Goal: Information Seeking & Learning: Learn about a topic

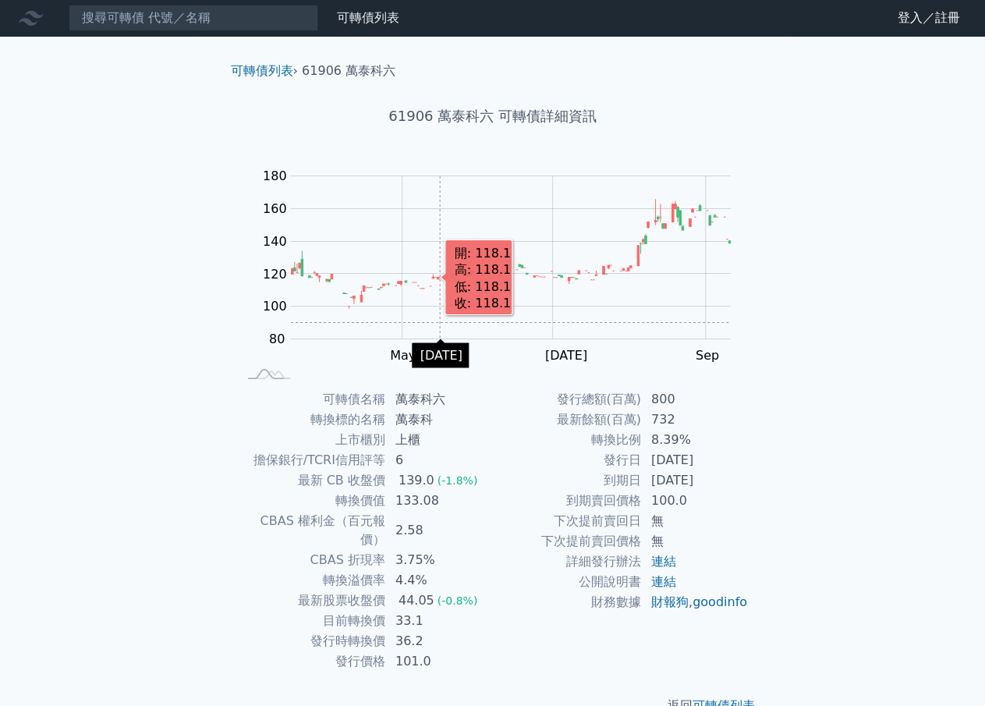
scroll to position [16, 0]
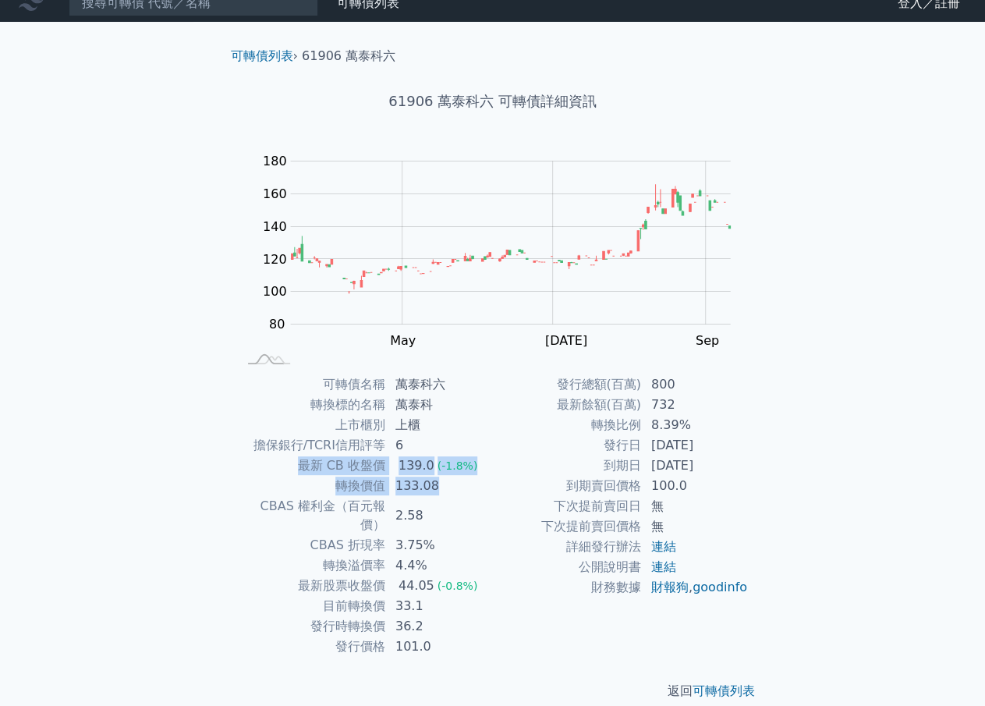
drag, startPoint x: 299, startPoint y: 465, endPoint x: 448, endPoint y: 486, distance: 149.5
click at [448, 486] on tbody "可轉債名稱 萬泰科六 轉換標的名稱 萬泰科 上市櫃別 上櫃 擔保銀行/TCRI信用評等 6 最新 CB 收盤價 139.0 (-1.8%) 轉換價值 133.…" at bounding box center [365, 515] width 256 height 282
click at [448, 486] on td "133.08" at bounding box center [439, 486] width 107 height 20
drag, startPoint x: 309, startPoint y: 487, endPoint x: 429, endPoint y: 487, distance: 120.1
click at [429, 487] on tr "轉換價值 133.08" at bounding box center [365, 486] width 256 height 20
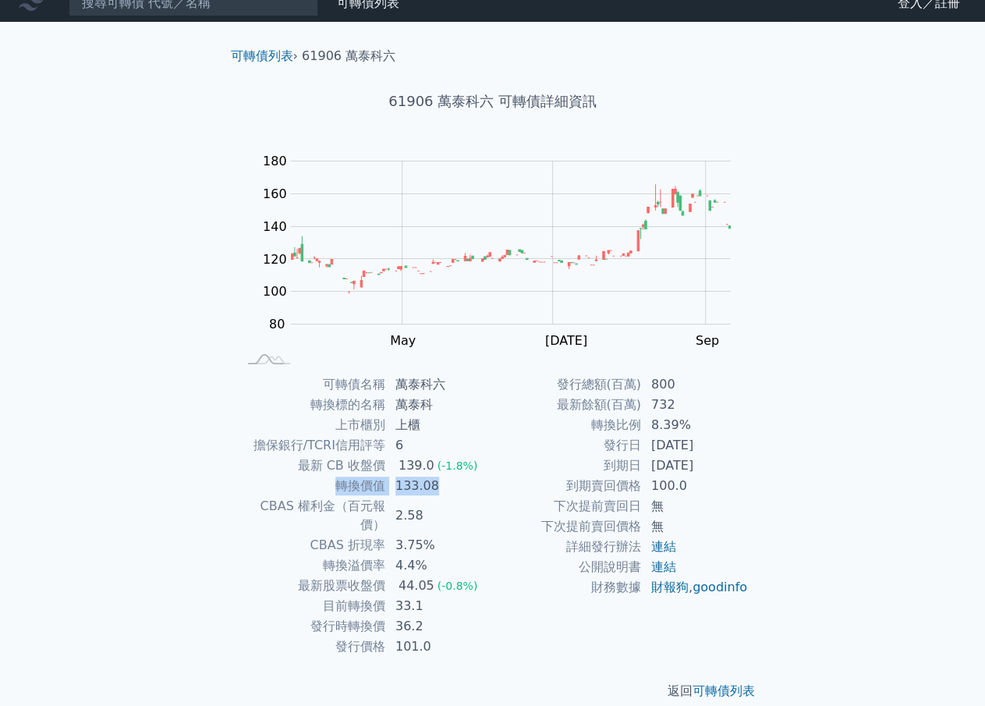
click at [429, 487] on td "133.08" at bounding box center [439, 486] width 107 height 20
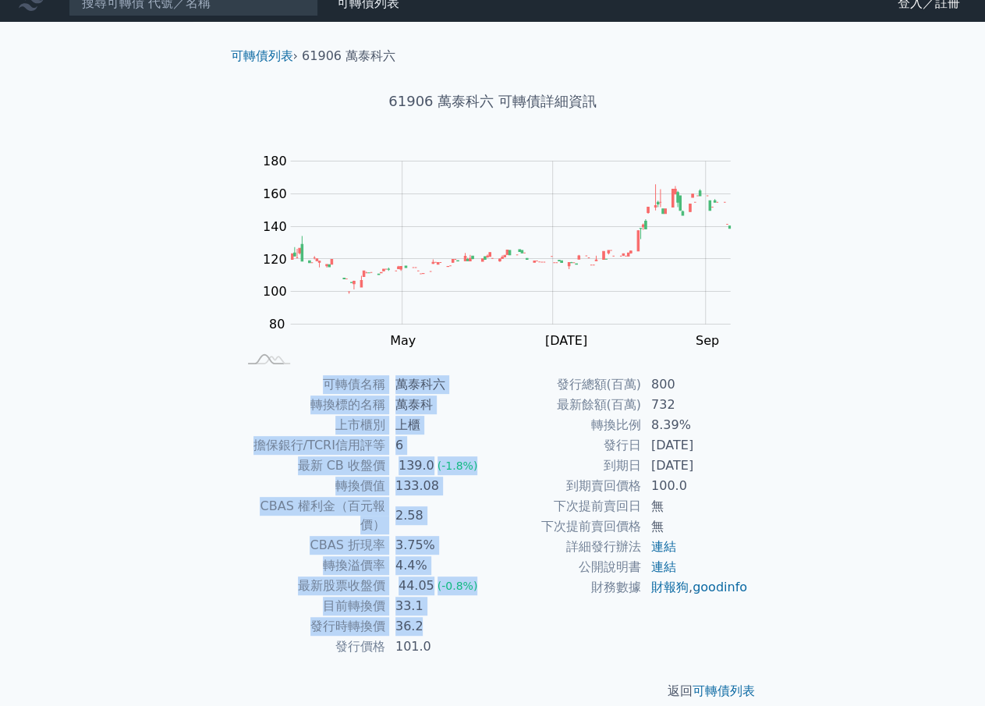
drag, startPoint x: 315, startPoint y: 382, endPoint x: 448, endPoint y: 597, distance: 252.7
click at [448, 597] on tbody "可轉債名稱 萬泰科六 轉換標的名稱 萬泰科 上市櫃別 上櫃 擔保銀行/TCRI信用評等 6 最新 CB 收盤價 139.0 (-1.8%) 轉換價值 133.…" at bounding box center [365, 515] width 256 height 282
click at [448, 616] on td "36.2" at bounding box center [439, 626] width 107 height 20
drag, startPoint x: 327, startPoint y: 388, endPoint x: 440, endPoint y: 634, distance: 271.1
click at [440, 634] on tbody "可轉債名稱 萬泰科六 轉換標的名稱 萬泰科 上市櫃別 上櫃 擔保銀行/TCRI信用評等 6 最新 CB 收盤價 139.0 (-1.8%) 轉換價值 133.…" at bounding box center [365, 515] width 256 height 282
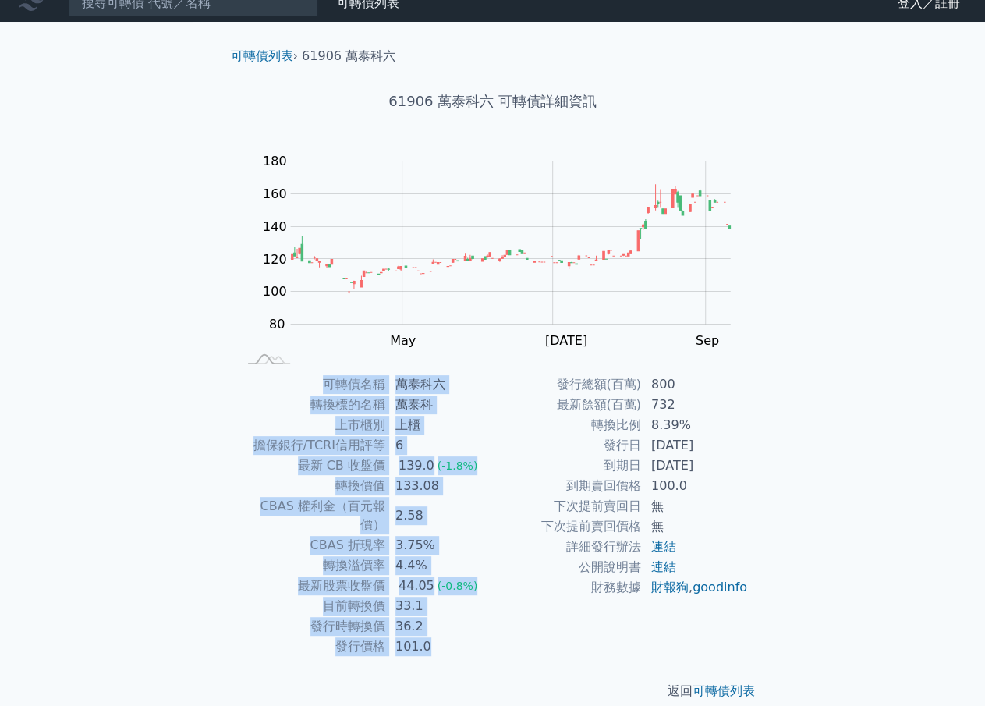
click at [440, 636] on td "101.0" at bounding box center [439, 646] width 107 height 20
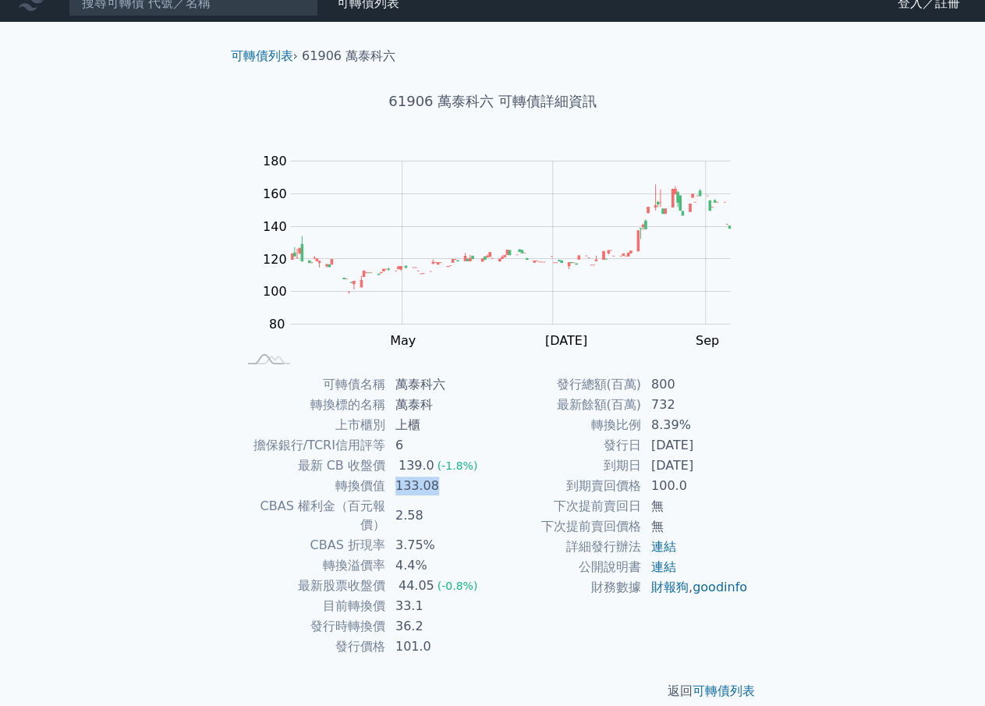
drag, startPoint x: 394, startPoint y: 483, endPoint x: 437, endPoint y: 487, distance: 43.1
click at [437, 487] on td "133.08" at bounding box center [439, 486] width 107 height 20
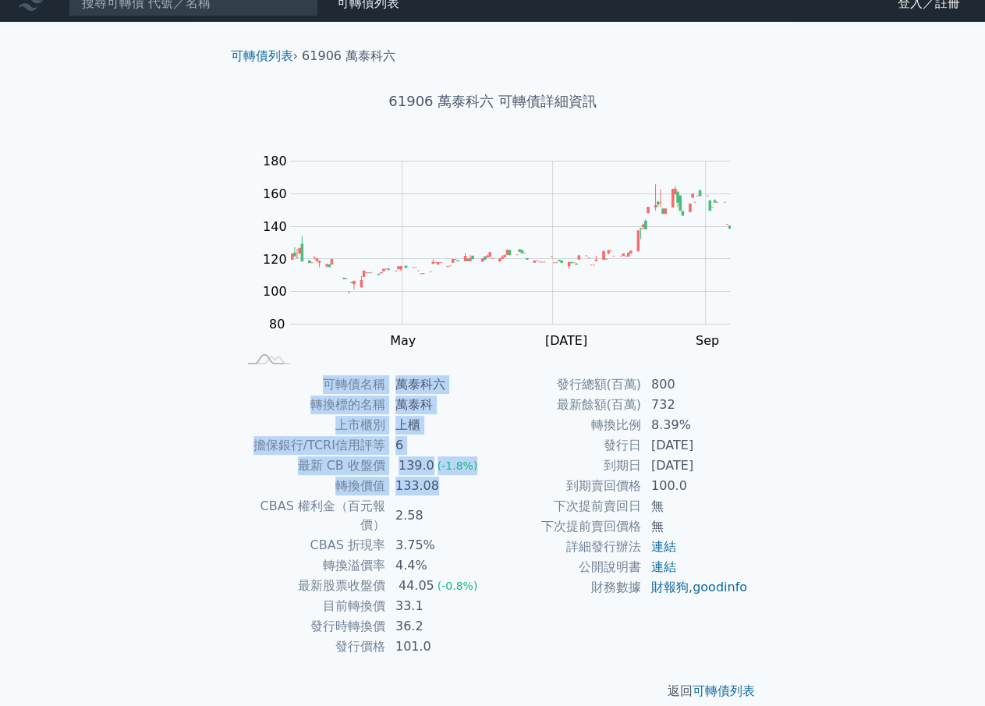
drag, startPoint x: 320, startPoint y: 388, endPoint x: 454, endPoint y: 495, distance: 171.3
click at [454, 495] on tbody "可轉債名稱 萬泰科六 轉換標的名稱 萬泰科 上市櫃別 上櫃 擔保銀行/TCRI信用評等 6 最新 CB 收盤價 139.0 (-1.8%) 轉換價值 133.…" at bounding box center [365, 515] width 256 height 282
click at [454, 494] on td "133.08" at bounding box center [439, 486] width 107 height 20
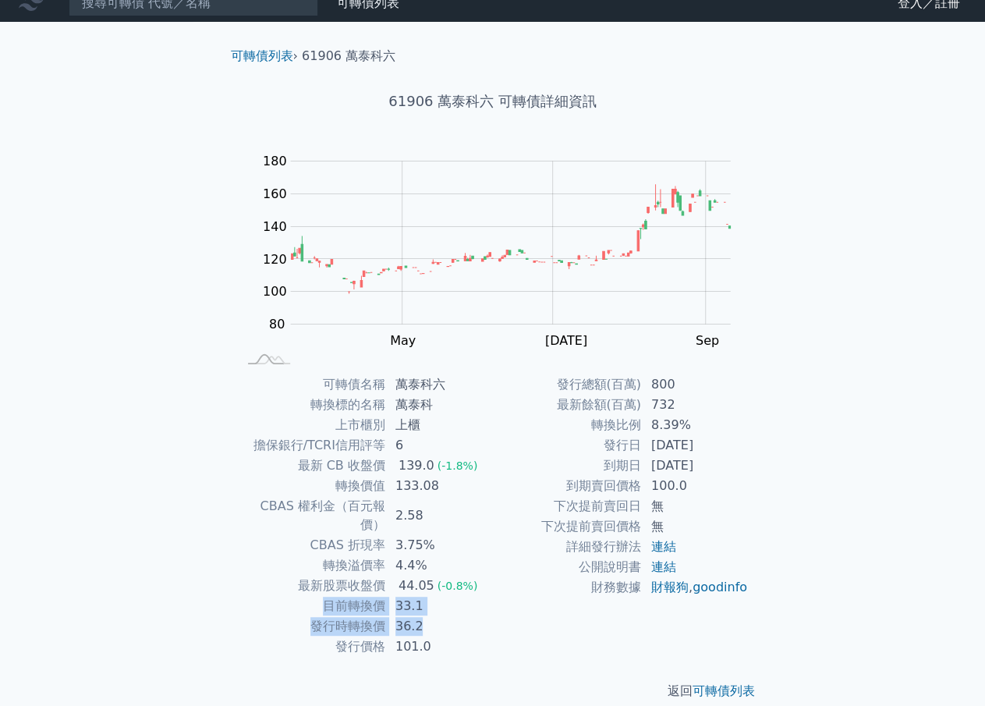
drag, startPoint x: 299, startPoint y: 588, endPoint x: 437, endPoint y: 614, distance: 139.6
click at [437, 614] on tbody "可轉債名稱 萬泰科六 轉換標的名稱 萬泰科 上市櫃別 上櫃 擔保銀行/TCRI信用評等 6 最新 CB 收盤價 139.0 (-1.8%) 轉換價值 133.…" at bounding box center [365, 515] width 256 height 282
click at [437, 616] on td "36.2" at bounding box center [439, 626] width 107 height 20
drag, startPoint x: 325, startPoint y: 547, endPoint x: 443, endPoint y: 547, distance: 117.7
click at [443, 555] on tr "轉換溢價率 4.4%" at bounding box center [365, 565] width 256 height 20
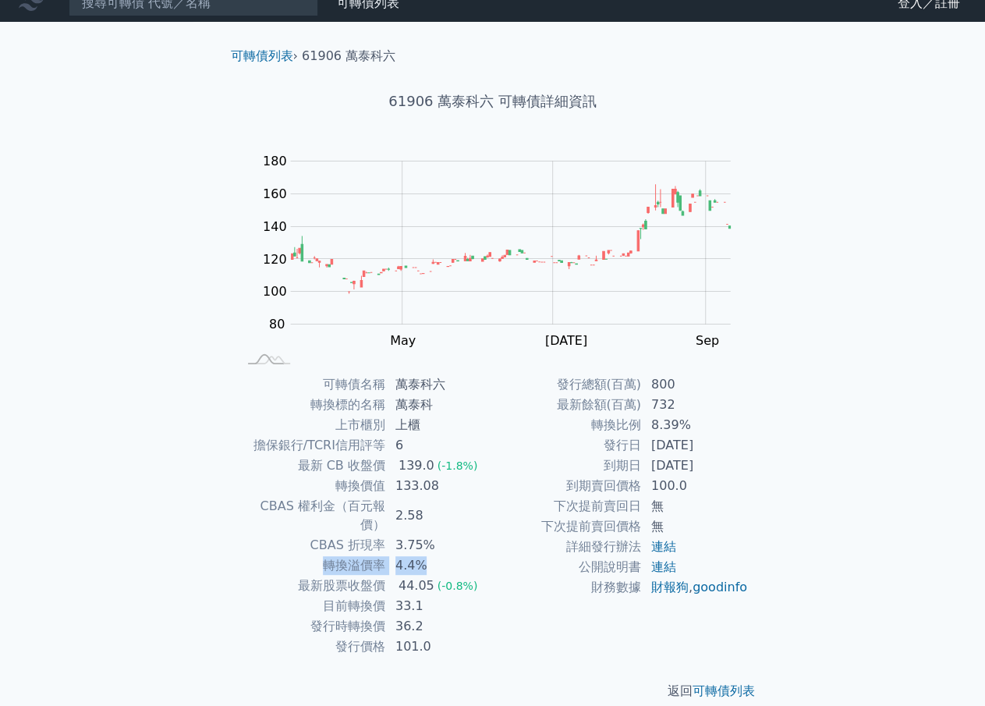
click at [443, 555] on td "4.4%" at bounding box center [439, 565] width 107 height 20
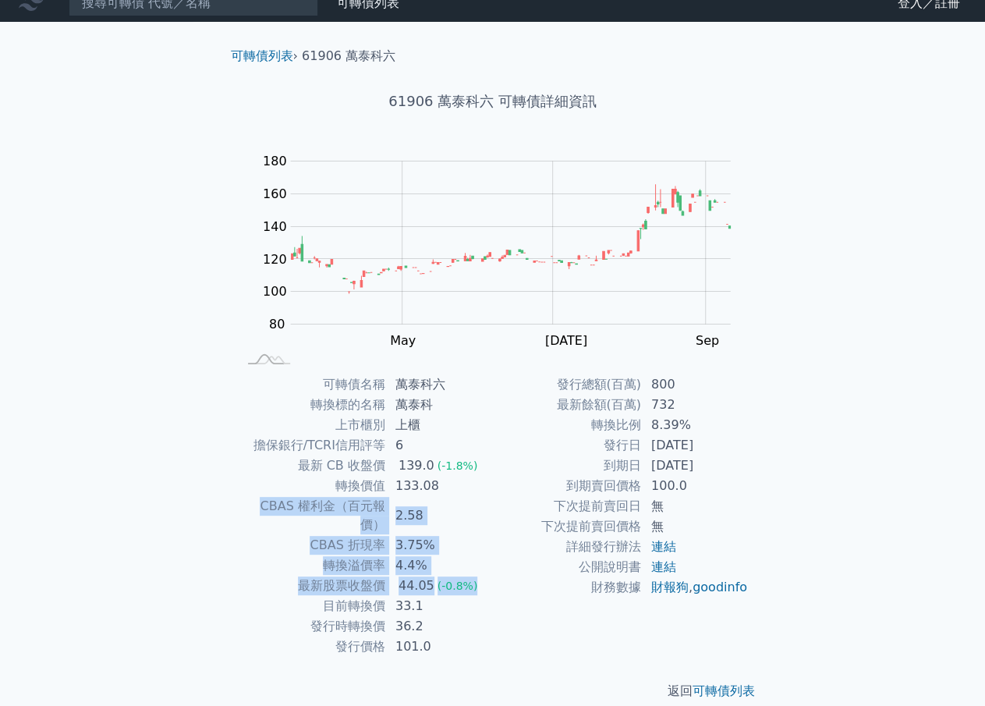
drag, startPoint x: 242, startPoint y: 504, endPoint x: 491, endPoint y: 578, distance: 260.0
click at [491, 578] on tbody "可轉債名稱 萬泰科六 轉換標的名稱 萬泰科 上市櫃別 上櫃 擔保銀行/TCRI信用評等 6 最新 CB 收盤價 139.0 (-1.8%) 轉換價值 133.…" at bounding box center [365, 515] width 256 height 282
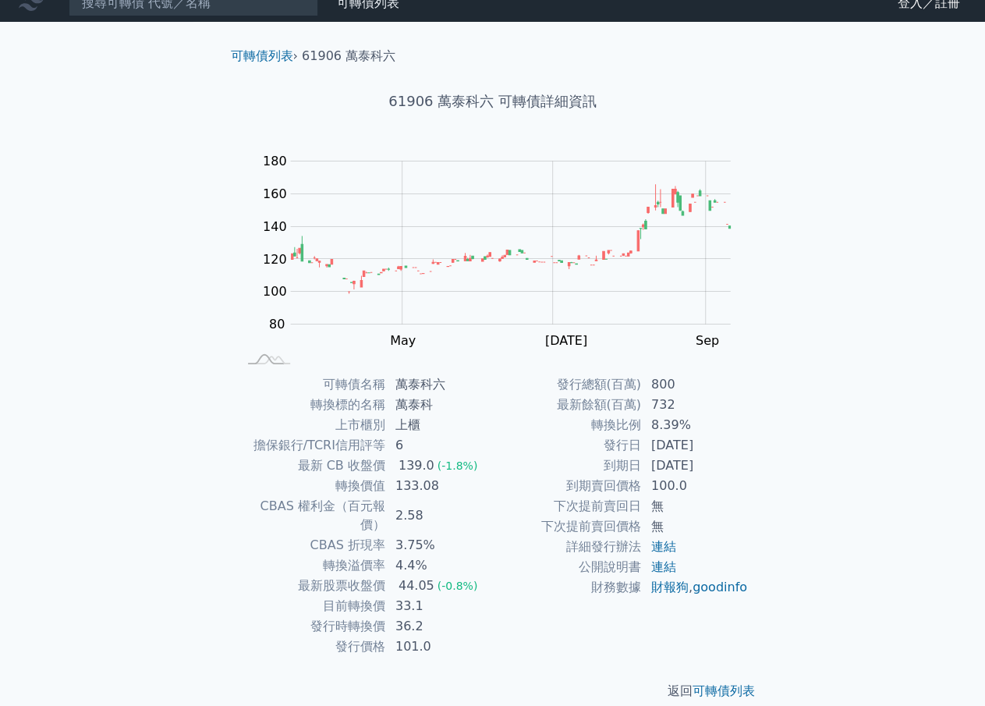
click at [493, 578] on td "財務數據" at bounding box center [567, 587] width 149 height 20
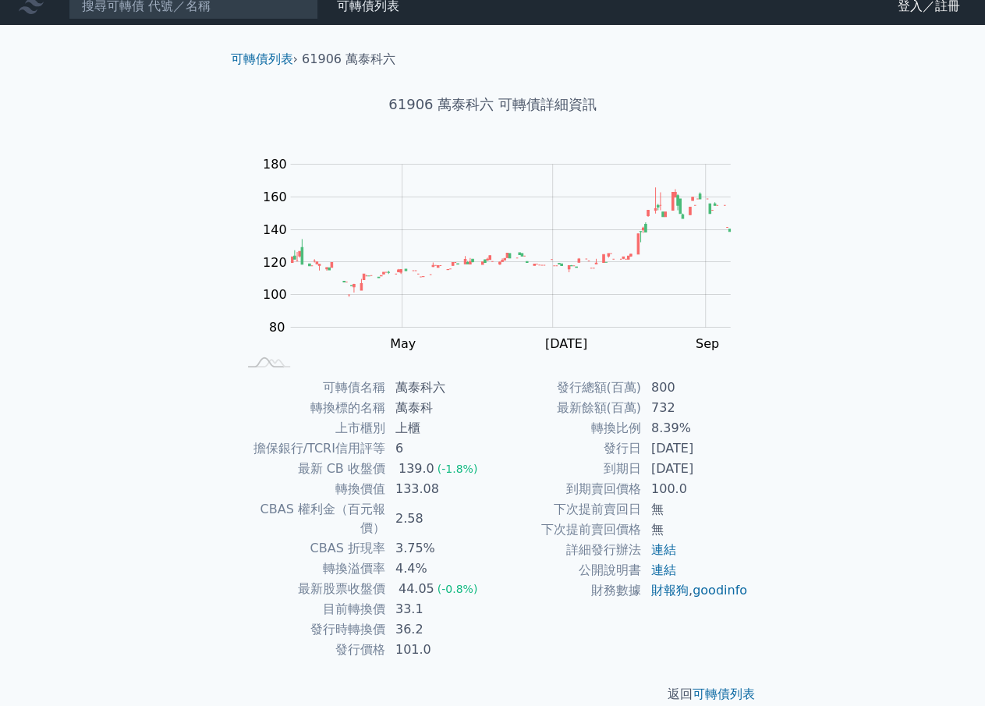
scroll to position [16, 0]
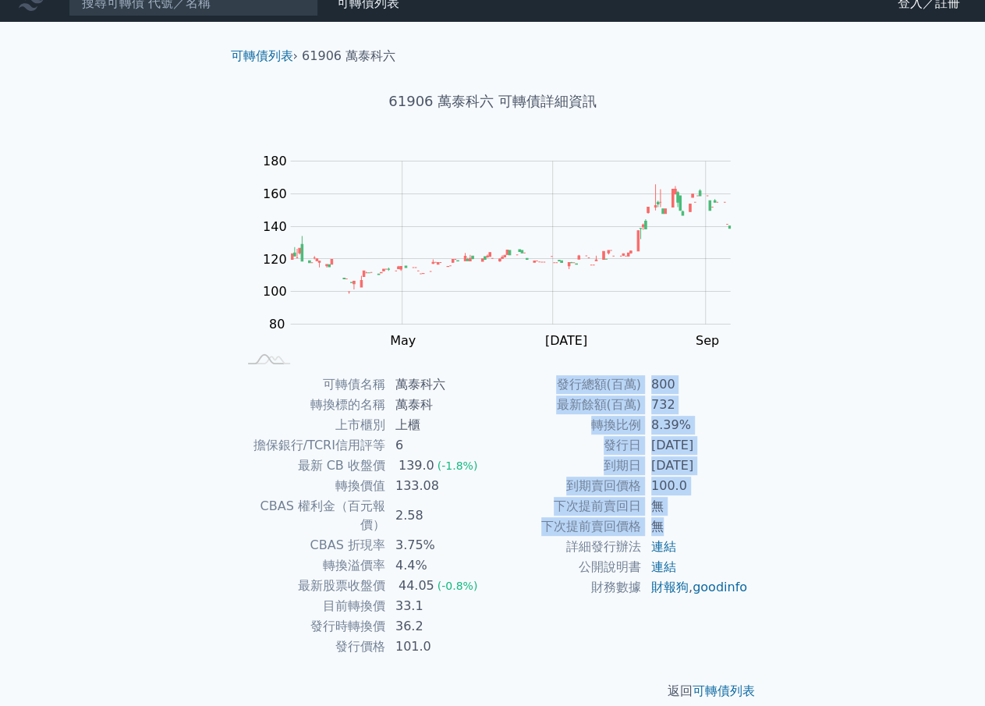
drag, startPoint x: 557, startPoint y: 384, endPoint x: 701, endPoint y: 523, distance: 199.6
click at [701, 523] on tbody "發行總額(百萬) 800 最新餘額(百萬) 732 轉換比例 8.39% 發行日 2022-10-31 到期日 2025-10-31 到期賣回價格 100.0…" at bounding box center [621, 485] width 256 height 223
click at [701, 523] on td "無" at bounding box center [695, 526] width 107 height 20
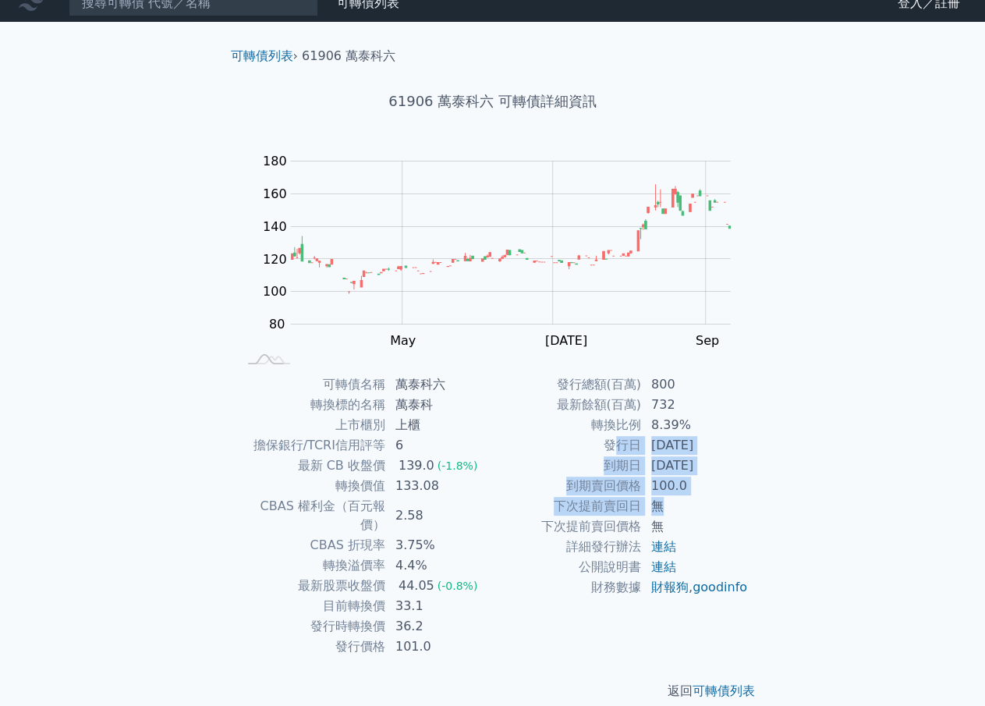
drag, startPoint x: 613, startPoint y: 442, endPoint x: 667, endPoint y: 506, distance: 83.6
click at [667, 506] on tbody "發行總額(百萬) 800 最新餘額(百萬) 732 轉換比例 8.39% 發行日 2022-10-31 到期日 2025-10-31 到期賣回價格 100.0…" at bounding box center [621, 485] width 256 height 223
click at [667, 506] on td "無" at bounding box center [695, 506] width 107 height 20
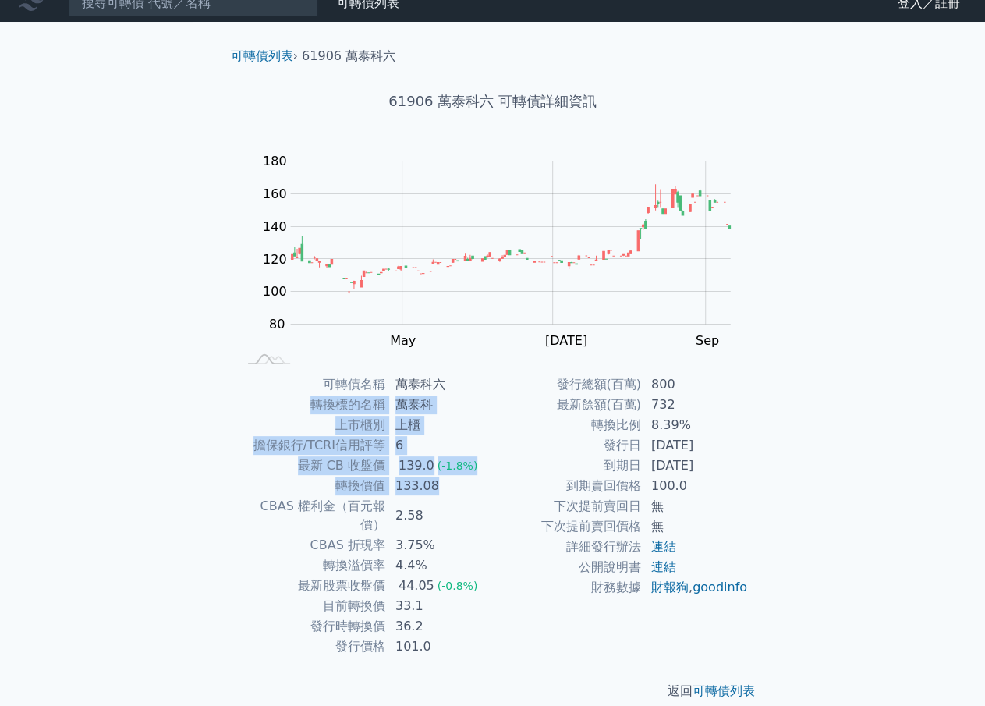
drag, startPoint x: 315, startPoint y: 398, endPoint x: 437, endPoint y: 490, distance: 153.1
click at [437, 490] on tbody "可轉債名稱 萬泰科六 轉換標的名稱 萬泰科 上市櫃別 上櫃 擔保銀行/TCRI信用評等 6 最新 CB 收盤價 139.0 (-1.8%) 轉換價值 133.…" at bounding box center [365, 515] width 256 height 282
click at [437, 490] on td "133.08" at bounding box center [439, 486] width 107 height 20
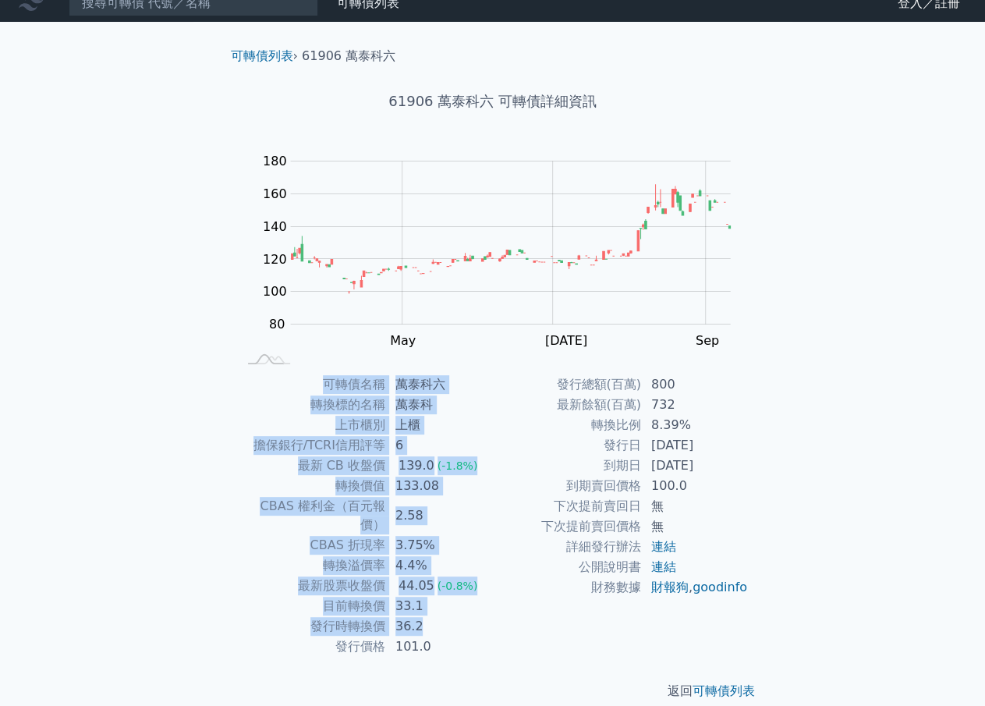
drag, startPoint x: 324, startPoint y: 376, endPoint x: 455, endPoint y: 601, distance: 260.6
click at [455, 601] on tbody "可轉債名稱 萬泰科六 轉換標的名稱 萬泰科 上市櫃別 上櫃 擔保銀行/TCRI信用評等 6 最新 CB 收盤價 139.0 (-1.8%) 轉換價值 133.…" at bounding box center [365, 515] width 256 height 282
click at [455, 616] on td "36.2" at bounding box center [439, 626] width 107 height 20
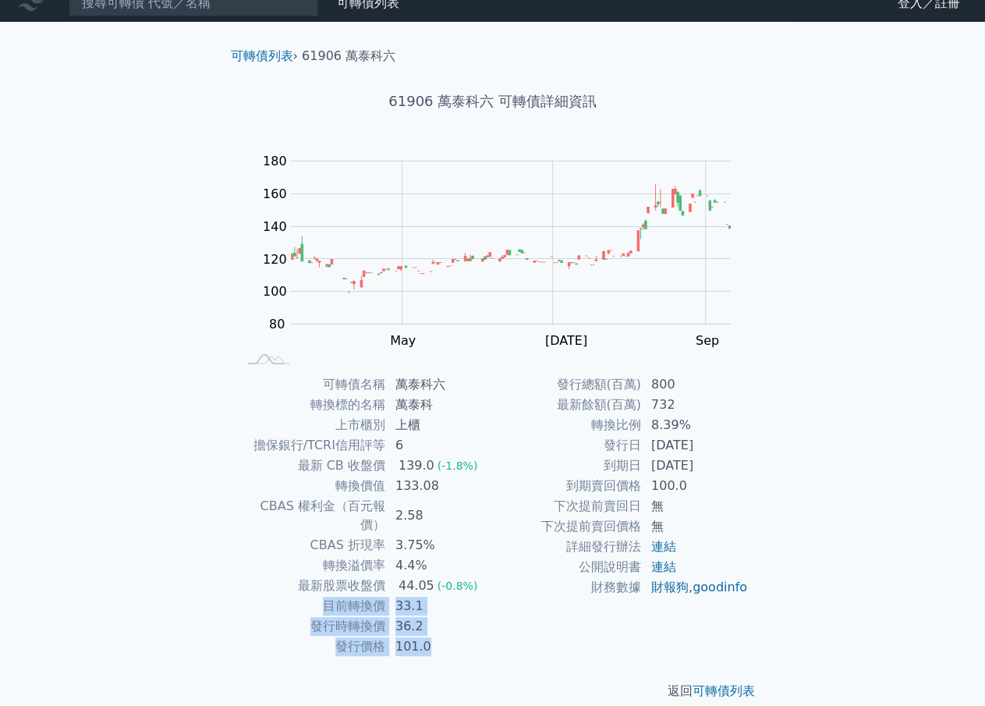
drag, startPoint x: 317, startPoint y: 584, endPoint x: 448, endPoint y: 625, distance: 137.9
click at [448, 625] on tbody "可轉債名稱 萬泰科六 轉換標的名稱 萬泰科 上市櫃別 上櫃 擔保銀行/TCRI信用評等 6 最新 CB 收盤價 139.0 (-1.8%) 轉換價值 133.…" at bounding box center [365, 515] width 256 height 282
click at [448, 636] on td "101.0" at bounding box center [439, 646] width 107 height 20
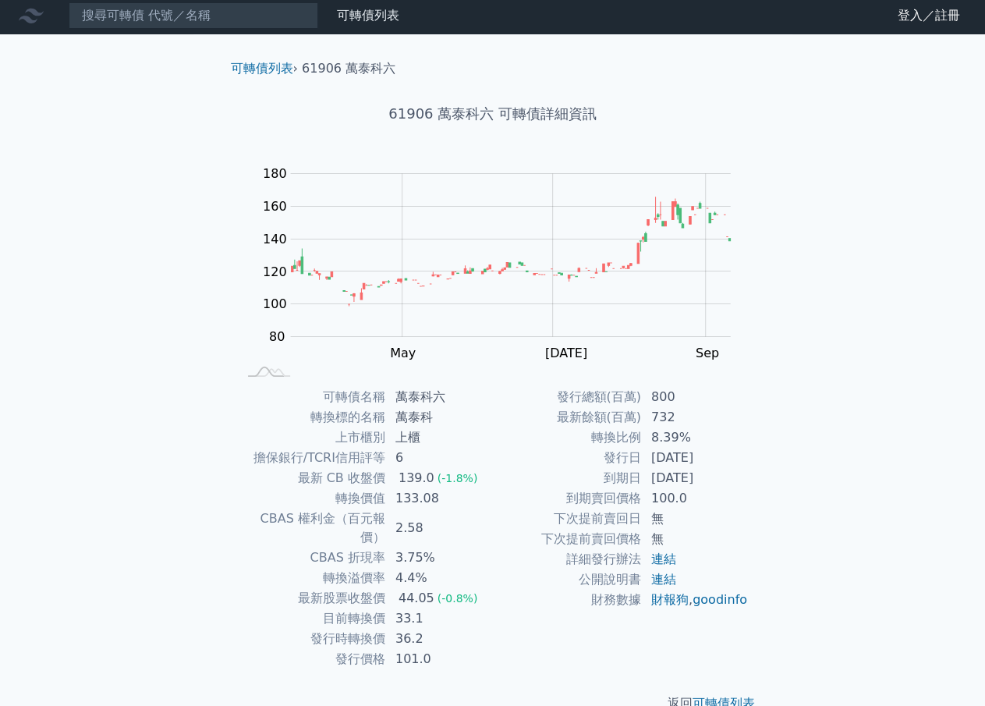
scroll to position [0, 0]
